Goal: Transaction & Acquisition: Download file/media

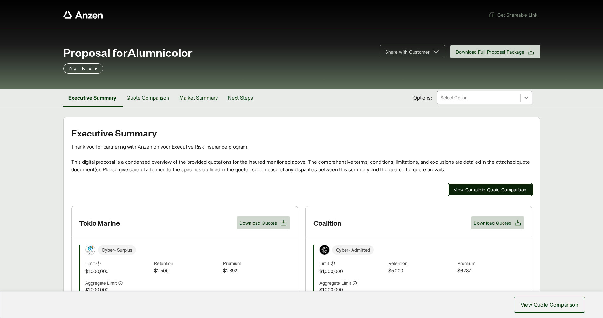
click at [513, 188] on span "View Complete Quote Comparison" at bounding box center [490, 190] width 73 height 7
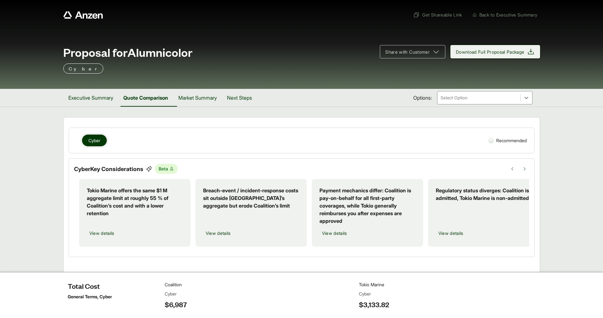
click at [507, 52] on span "Download Full Proposal Package" at bounding box center [490, 52] width 69 height 7
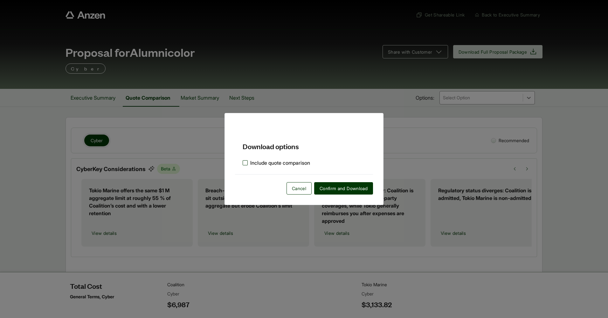
click at [243, 164] on label "Include quote comparison" at bounding box center [275, 163] width 67 height 8
click at [348, 186] on span "Confirm and Download" at bounding box center [343, 188] width 48 height 7
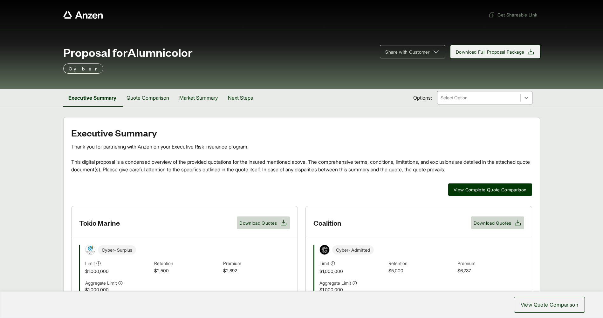
click at [526, 51] on span "Download Full Proposal Package" at bounding box center [495, 52] width 79 height 8
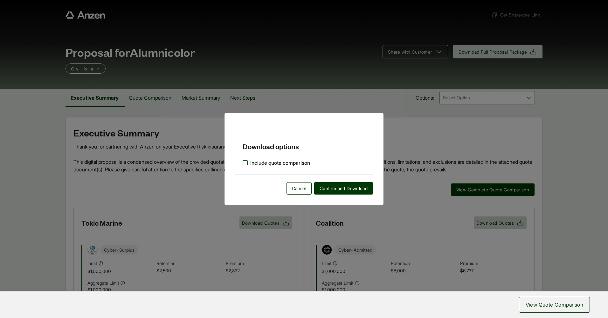
click at [244, 163] on label "Include quote comparison" at bounding box center [275, 163] width 67 height 8
click at [339, 189] on span "Confirm and Download" at bounding box center [343, 188] width 48 height 7
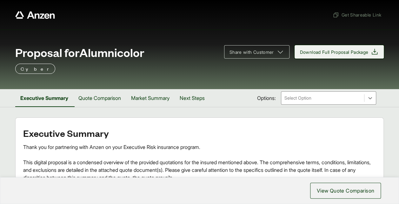
click at [352, 50] on span "Download Full Proposal Package" at bounding box center [334, 52] width 69 height 7
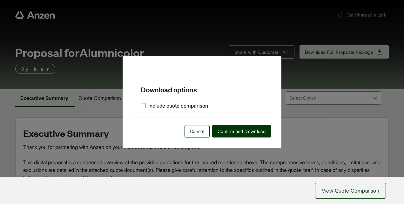
click at [140, 105] on div "Include quote comparison" at bounding box center [202, 105] width 138 height 23
click at [227, 133] on span "Confirm and Download" at bounding box center [242, 131] width 48 height 7
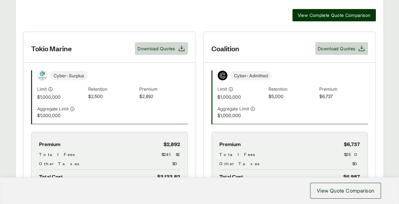
scroll to position [191, 0]
